Goal: Transaction & Acquisition: Purchase product/service

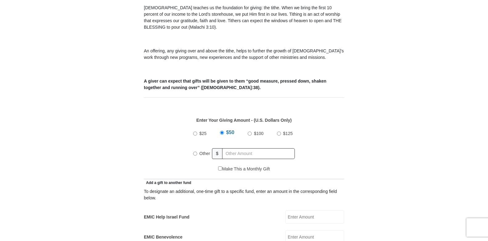
scroll to position [192, 0]
radio input "true"
click at [263, 148] on input "text" at bounding box center [259, 153] width 71 height 11
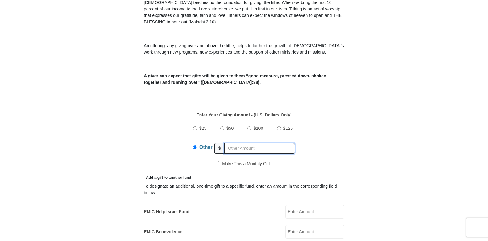
scroll to position [197, 0]
click at [263, 143] on input "text" at bounding box center [259, 148] width 71 height 11
type input "450."
click at [297, 205] on input "EMIC Help Israel Fund" at bounding box center [314, 212] width 59 height 14
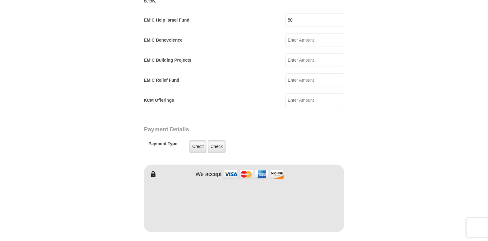
scroll to position [389, 0]
type input "50"
click at [407, 141] on form "[GEOGRAPHIC_DATA][DEMOGRAPHIC_DATA] Online Giving Because of gifts like yours, …" at bounding box center [243, 92] width 351 height 912
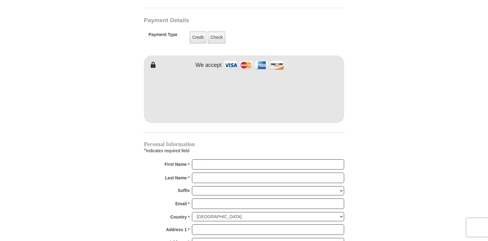
scroll to position [496, 0]
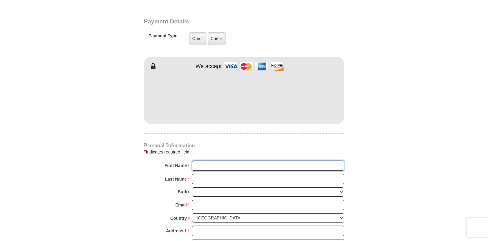
click at [208, 161] on input "First Name *" at bounding box center [268, 166] width 152 height 10
type input "Bill & [PERSON_NAME]"
type input "Urban"
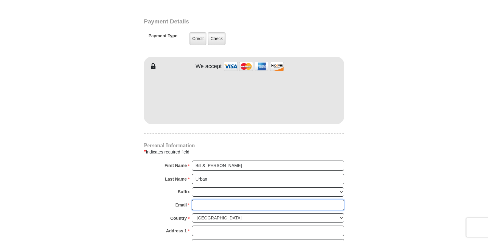
type input "[EMAIL_ADDRESS][DOMAIN_NAME]"
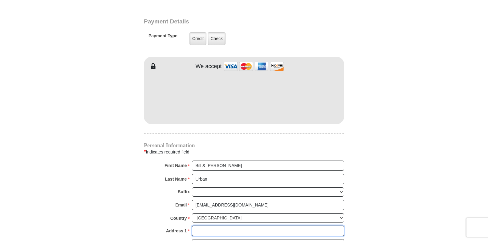
type input "P.O. Box 49"
type input "[STREET_ADDRESS]"
type input "Nemo"
select select "SD"
type input "57759"
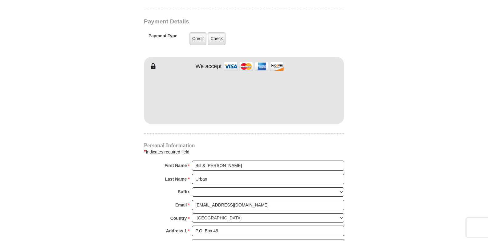
type input "6053906040"
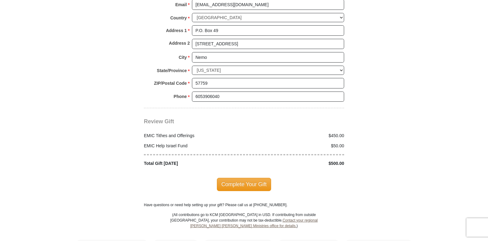
scroll to position [697, 0]
click at [244, 178] on span "Complete Your Gift" at bounding box center [244, 183] width 55 height 13
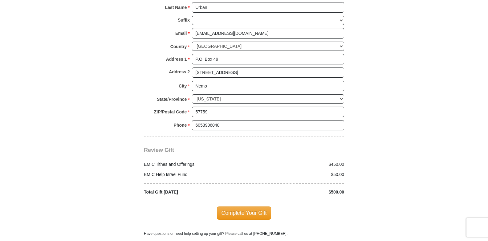
scroll to position [700, 0]
click at [256, 206] on span "Complete Your Gift" at bounding box center [244, 212] width 55 height 13
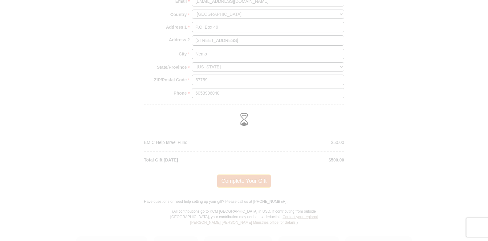
scroll to position [668, 0]
